Goal: Information Seeking & Learning: Learn about a topic

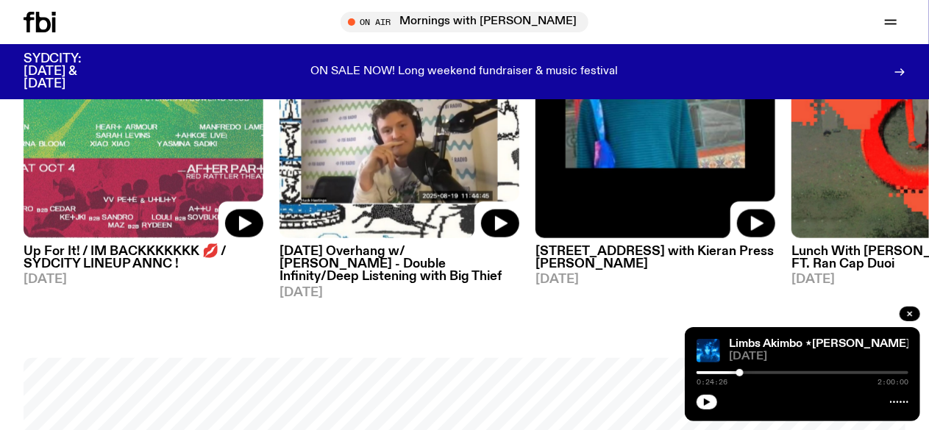
scroll to position [806, 0]
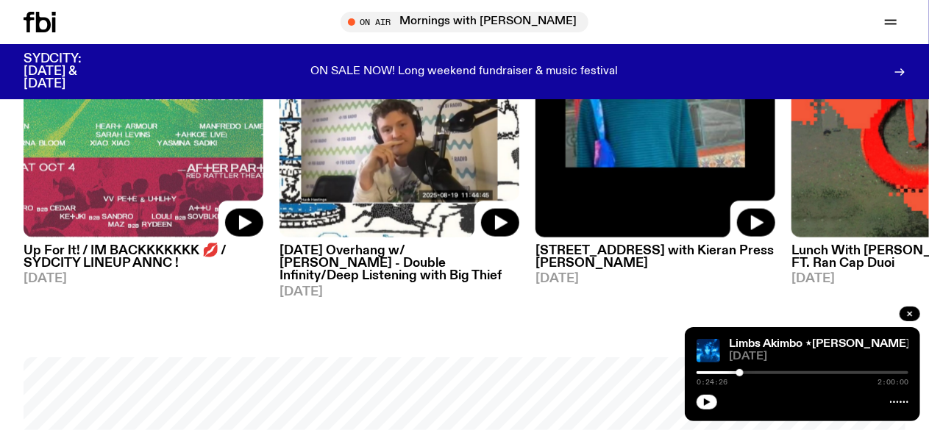
click at [0, 0] on link "Schedule" at bounding box center [0, 0] width 0 height 0
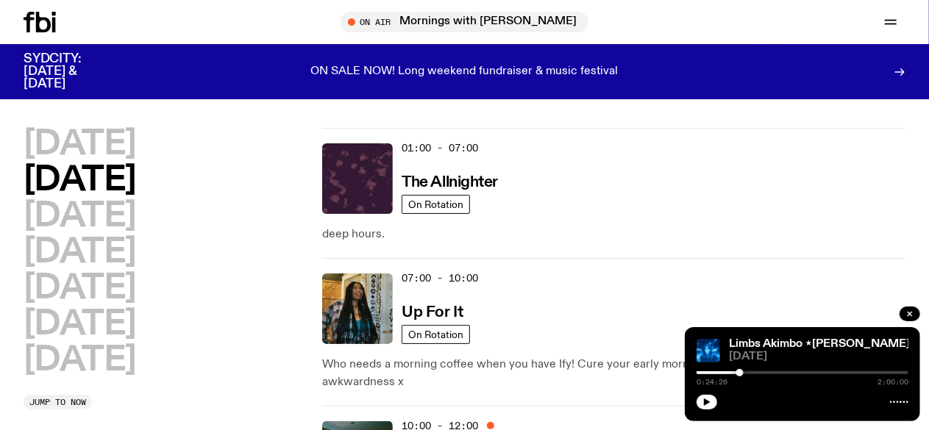
scroll to position [21, 0]
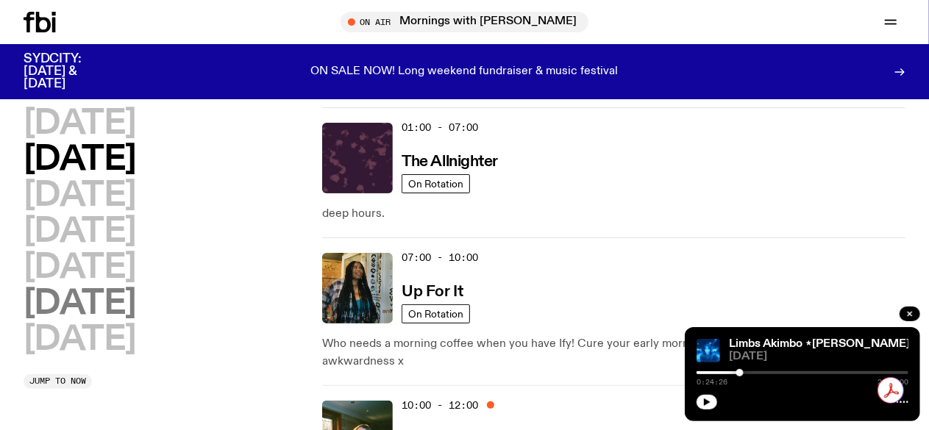
click at [115, 321] on h2 "[DATE]" at bounding box center [80, 304] width 113 height 33
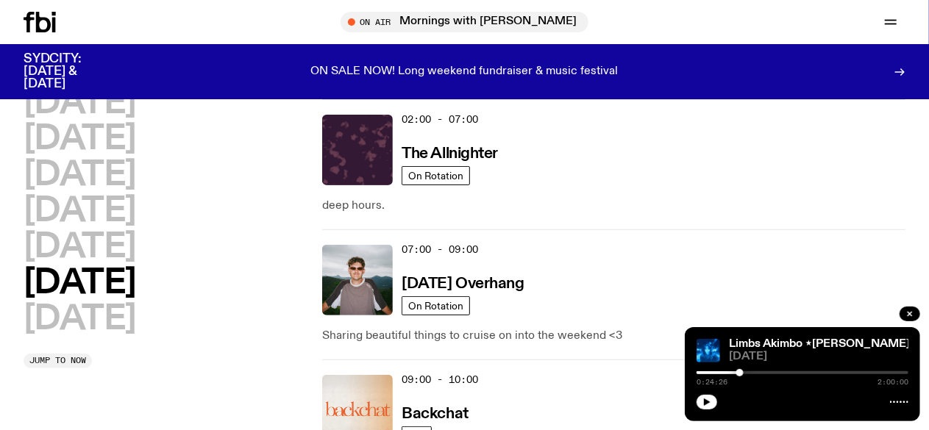
scroll to position [326, 0]
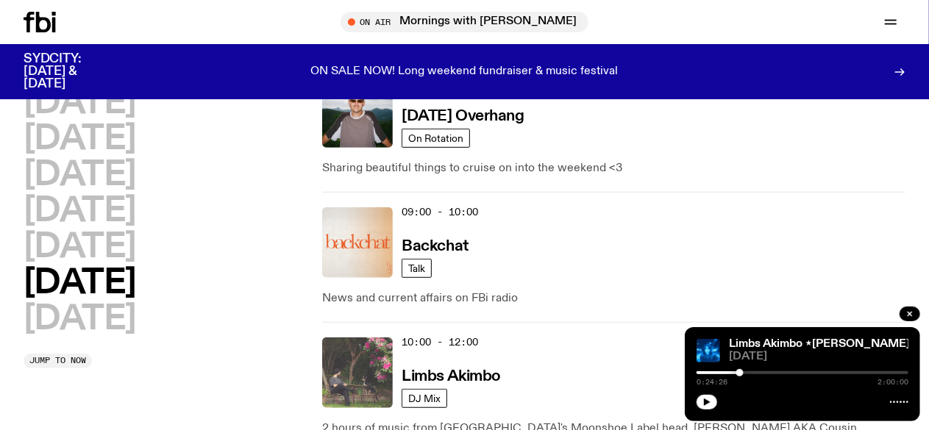
click at [378, 338] on img at bounding box center [357, 373] width 71 height 71
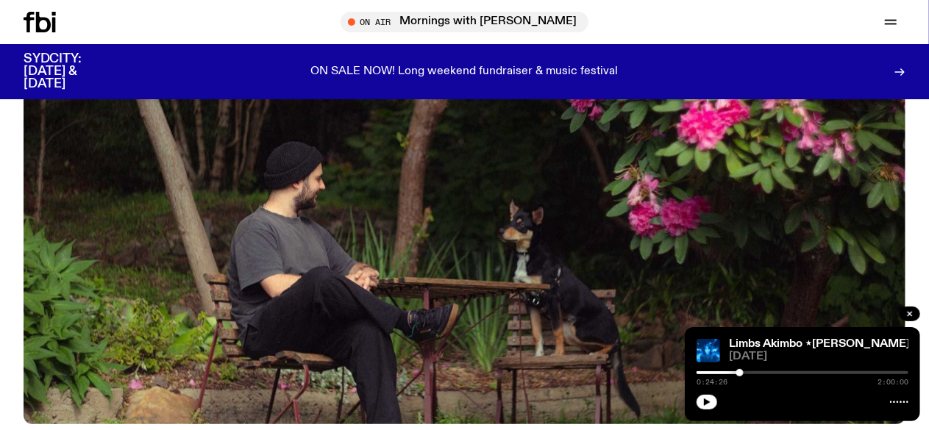
scroll to position [556, 0]
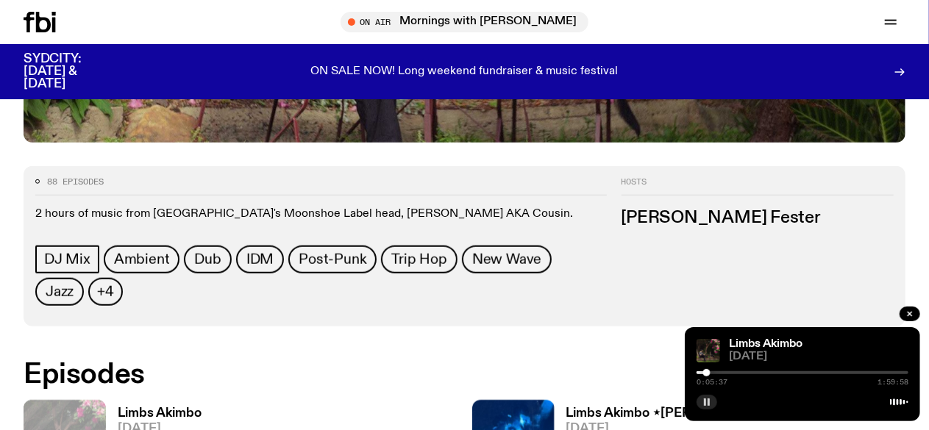
click at [707, 404] on icon "button" at bounding box center [706, 402] width 9 height 9
click at [712, 404] on button "button" at bounding box center [706, 402] width 21 height 15
